Goal: Information Seeking & Learning: Learn about a topic

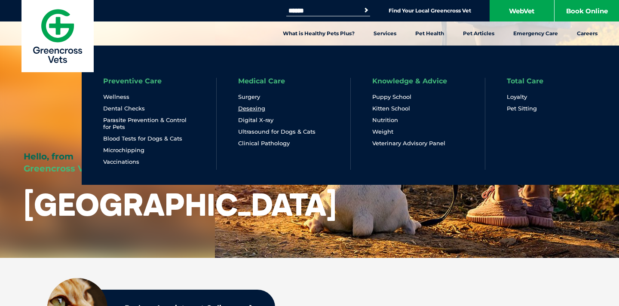
click at [257, 108] on link "Desexing" at bounding box center [251, 108] width 27 height 7
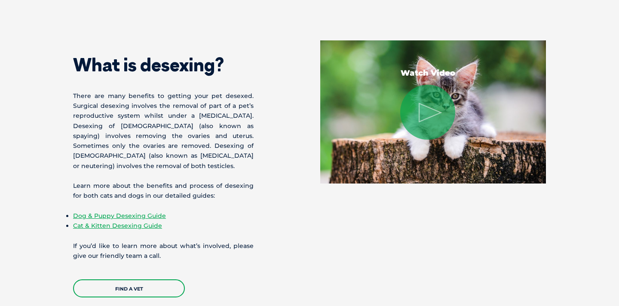
scroll to position [612, 0]
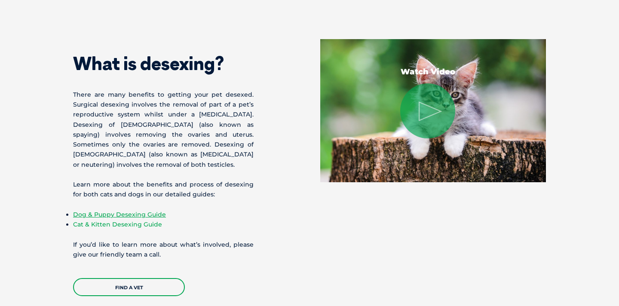
click at [119, 227] on link "Cat & Kitten Desexing Guide" at bounding box center [117, 225] width 89 height 8
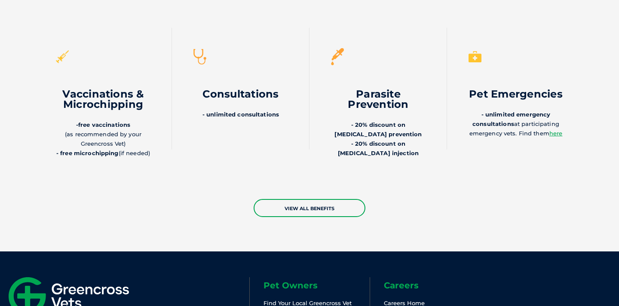
scroll to position [2001, 0]
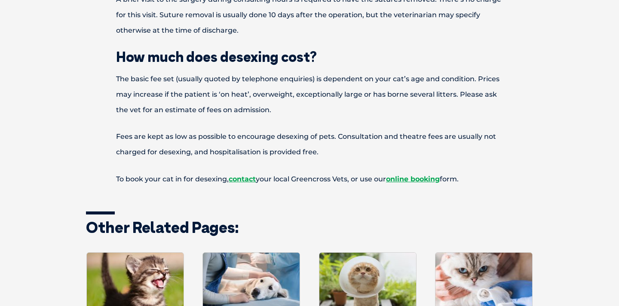
scroll to position [1196, 0]
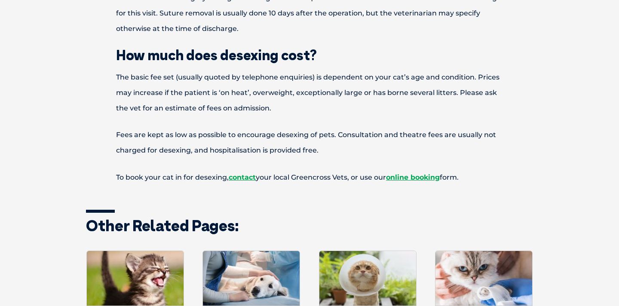
click at [452, 145] on p "Fees are kept as low as possible to encourage desexing of pets. Consultation an…" at bounding box center [309, 142] width 447 height 31
click at [335, 136] on p "Fees are kept as low as possible to encourage desexing of pets. Consultation an…" at bounding box center [309, 142] width 447 height 31
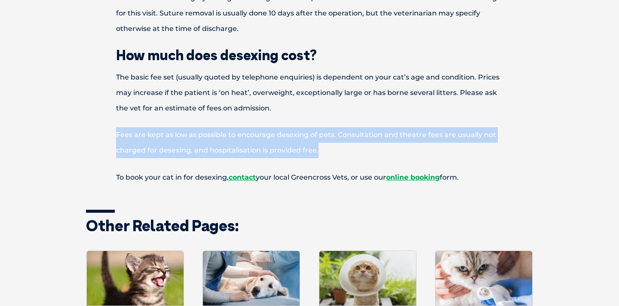
drag, startPoint x: 325, startPoint y: 153, endPoint x: 107, endPoint y: 137, distance: 218.2
click at [107, 137] on p "Fees are kept as low as possible to encourage desexing of pets. Consultation an…" at bounding box center [309, 142] width 447 height 31
copy p "Fees are kept as low as possible to encourage desexing of pets. Consultation an…"
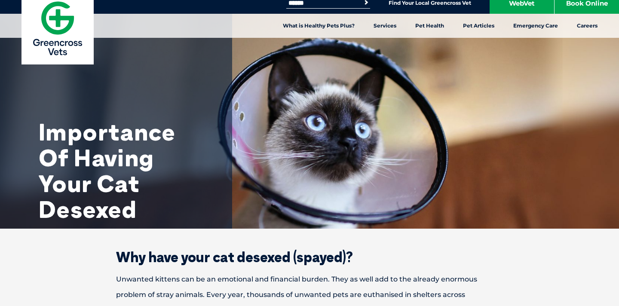
scroll to position [0, 0]
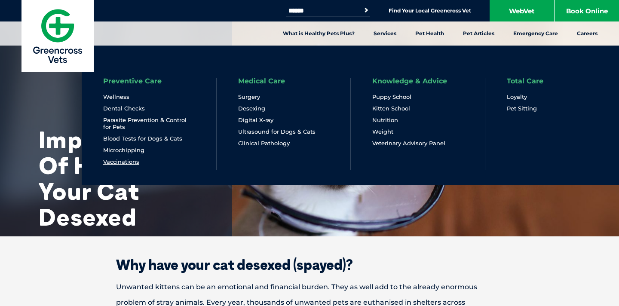
click at [133, 162] on link "Vaccinations" at bounding box center [121, 161] width 36 height 7
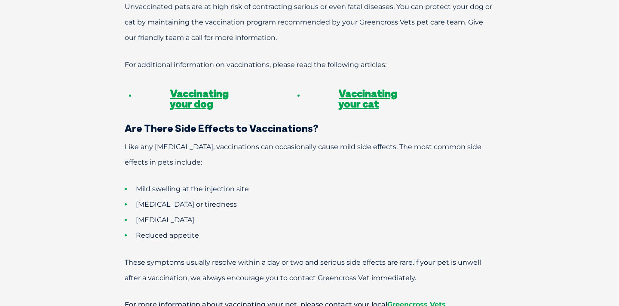
scroll to position [722, 0]
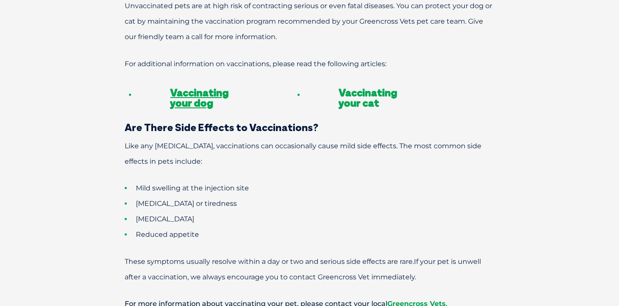
click at [362, 90] on link "Vaccinating your cat" at bounding box center [368, 97] width 58 height 23
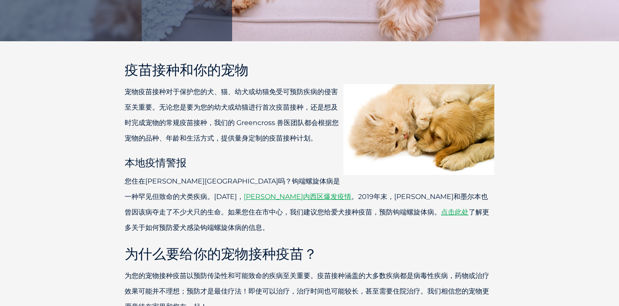
scroll to position [0, 0]
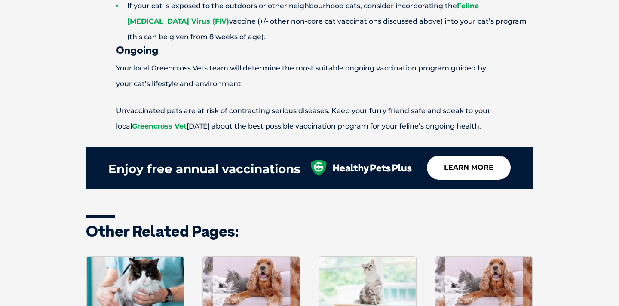
scroll to position [914, 0]
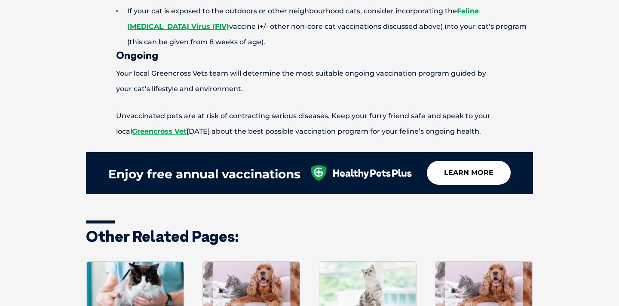
click at [479, 176] on link "learn more" at bounding box center [469, 173] width 84 height 24
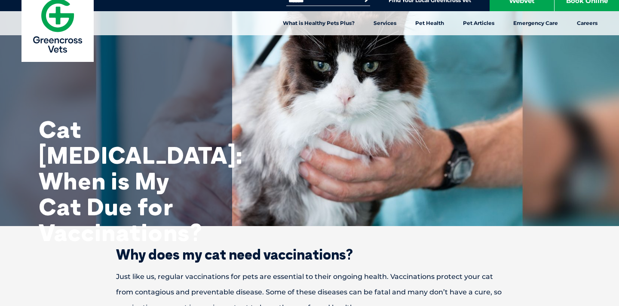
scroll to position [0, 0]
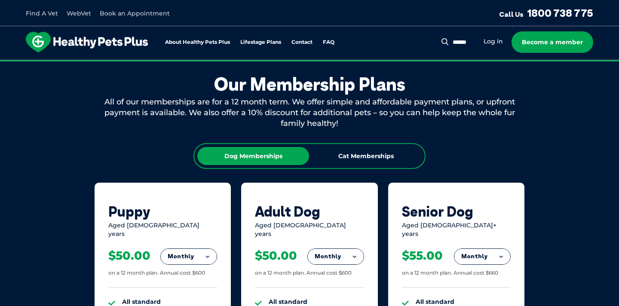
scroll to position [462, 0]
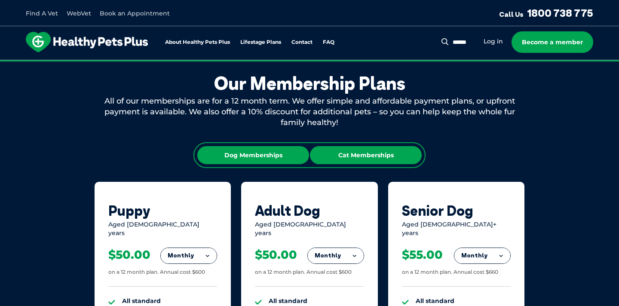
click at [384, 159] on div "Cat Memberships" at bounding box center [366, 155] width 112 height 18
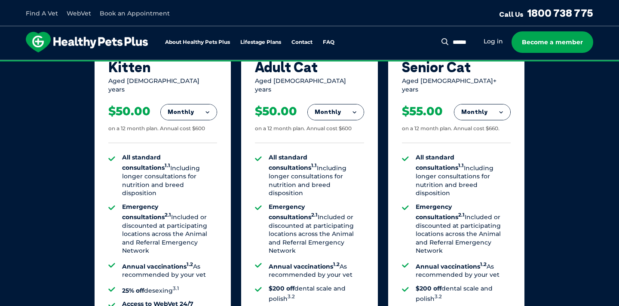
scroll to position [607, 0]
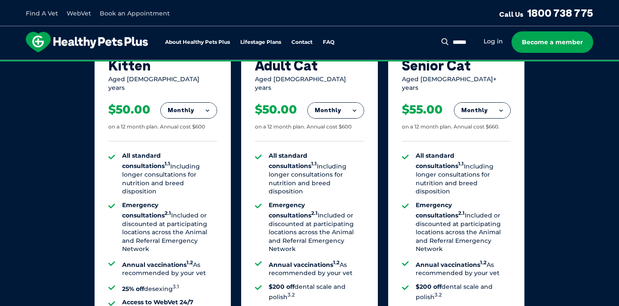
click at [203, 105] on button "Monthly" at bounding box center [189, 110] width 56 height 15
click at [182, 141] on li "Monthly" at bounding box center [189, 149] width 56 height 20
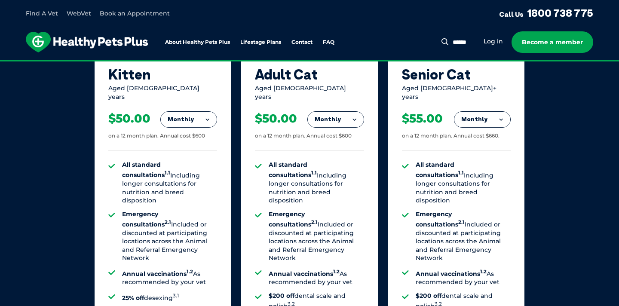
scroll to position [599, 0]
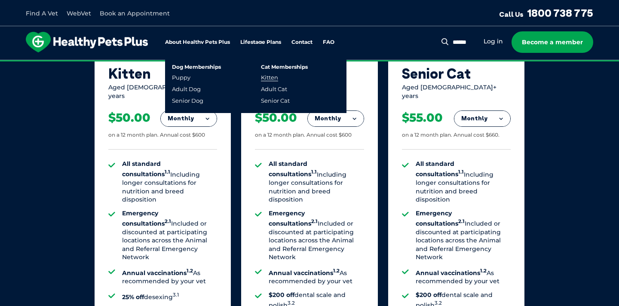
click at [268, 79] on link "Kitten" at bounding box center [269, 77] width 17 height 7
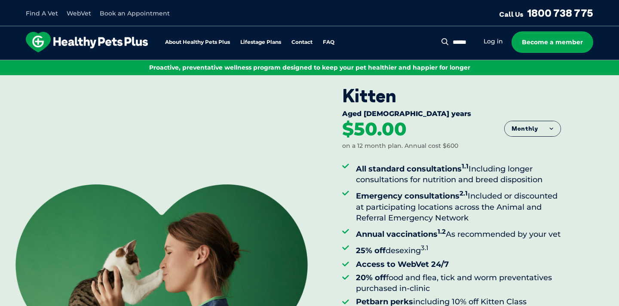
scroll to position [3, 0]
